Goal: Task Accomplishment & Management: Manage account settings

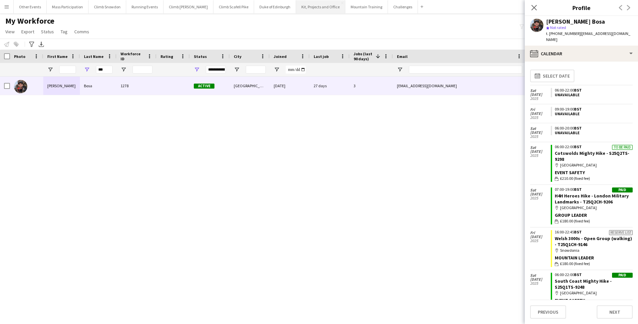
click at [301, 9] on button "Kit, Projects and Office Close" at bounding box center [320, 6] width 49 height 13
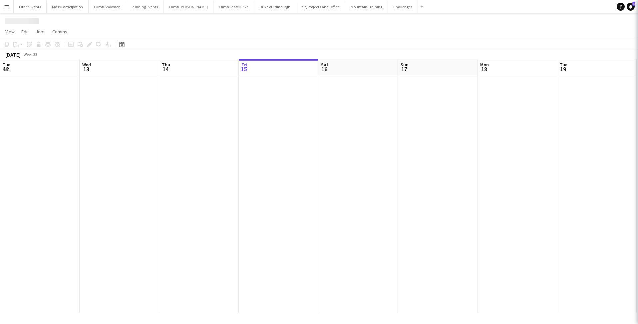
scroll to position [0, 159]
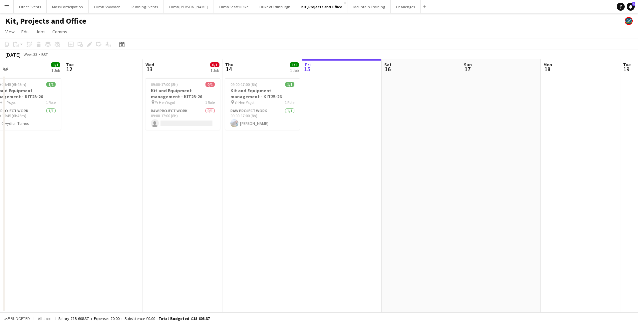
drag, startPoint x: 162, startPoint y: 156, endPoint x: 380, endPoint y: 173, distance: 218.9
click at [380, 173] on app-calendar-viewport "Sat 9 Sun 10 Mon 11 1/1 1 Job Tue 12 Wed 13 0/1 1 Job Thu 14 1/1 1 Job Fri 15 S…" at bounding box center [319, 185] width 638 height 253
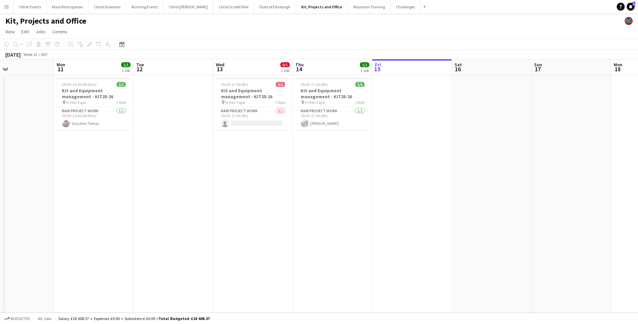
scroll to position [0, 184]
drag, startPoint x: 192, startPoint y: 191, endPoint x: 261, endPoint y: 196, distance: 69.4
click at [261, 196] on app-calendar-viewport "Fri 8 1/1 1 Job Sat 9 Sun 10 Mon 11 1/1 1 Job Tue 12 Wed 13 0/1 1 Job Thu 14 1/…" at bounding box center [319, 185] width 638 height 253
click at [244, 85] on span "09:00-17:00 (8h)" at bounding box center [234, 84] width 27 height 5
click at [318, 117] on app-card-role "RAW project work [DATE] 09:00-17:00 (8h) [PERSON_NAME]" at bounding box center [332, 118] width 75 height 23
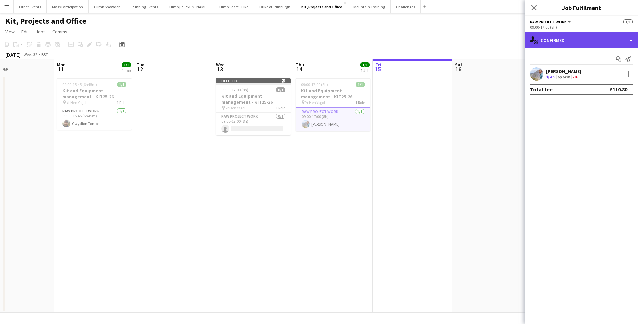
click at [554, 43] on div "single-neutral-actions-check-2 Confirmed" at bounding box center [580, 40] width 113 height 16
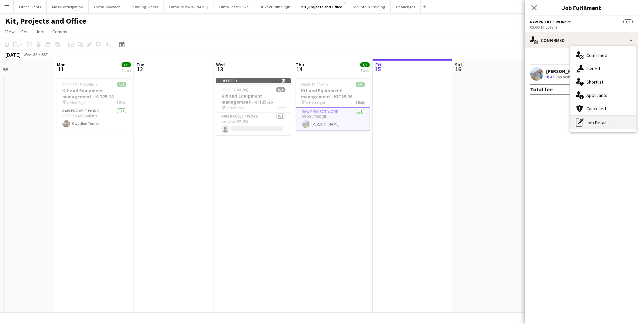
click at [593, 122] on div "pen-write Job Details" at bounding box center [603, 122] width 66 height 13
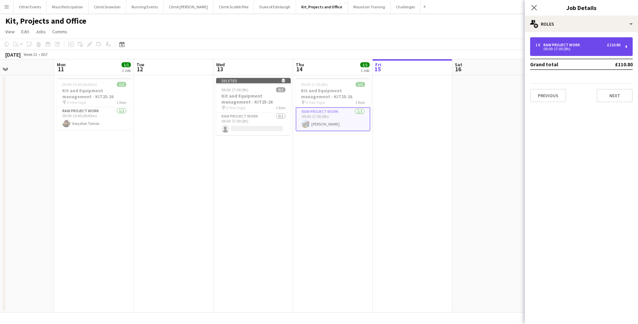
click at [560, 42] on div "1 x RAW project work £110.80 09:00-17:00 (8h)" at bounding box center [581, 46] width 102 height 19
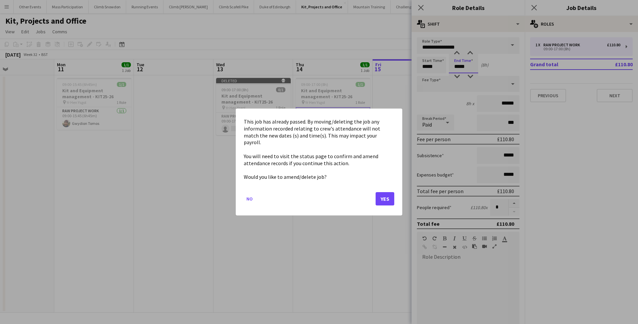
click at [460, 67] on body "Menu Boards Boards Boards All jobs Status Workforce Workforce My Workforce Recr…" at bounding box center [319, 162] width 638 height 324
click at [385, 194] on button "Yes" at bounding box center [384, 198] width 19 height 13
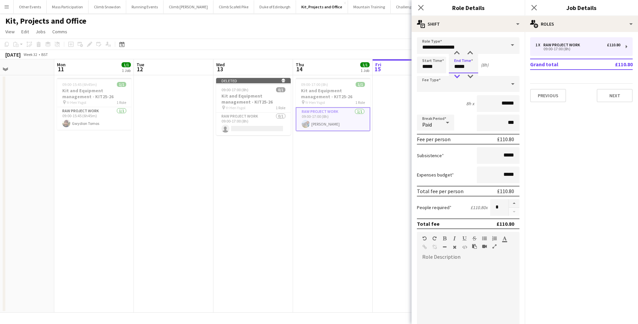
type input "*****"
click at [457, 75] on div at bounding box center [456, 76] width 13 height 7
click at [421, 9] on icon "Close pop-in" at bounding box center [420, 7] width 6 height 6
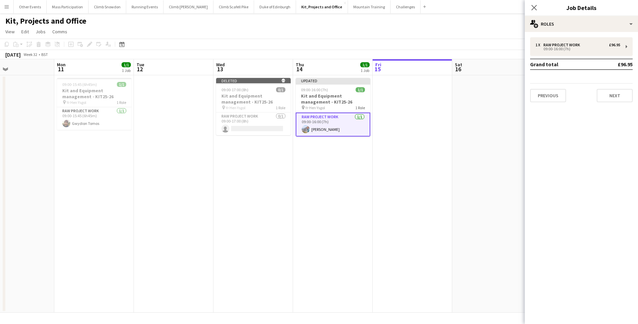
click at [385, 200] on app-date-cell at bounding box center [412, 193] width 80 height 237
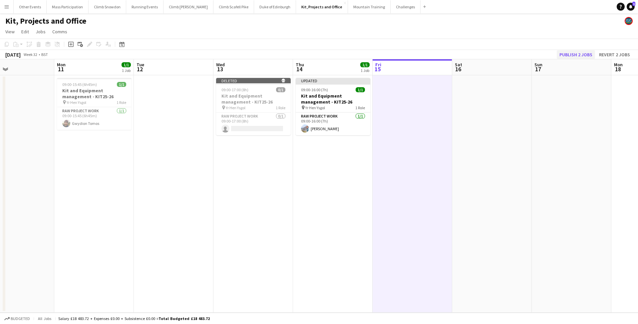
click at [566, 53] on button "Publish 2 jobs" at bounding box center [575, 54] width 38 height 9
